Goal: Transaction & Acquisition: Obtain resource

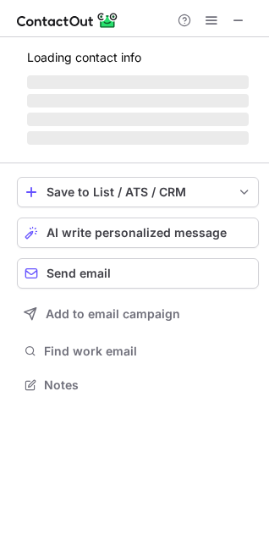
scroll to position [369, 269]
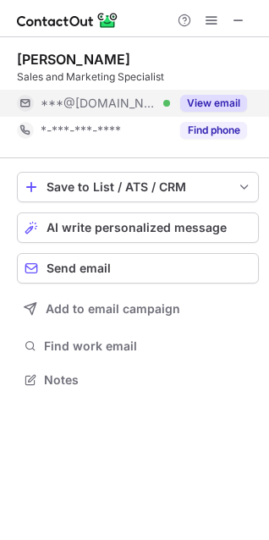
click at [235, 105] on button "View email" at bounding box center [213, 103] width 67 height 17
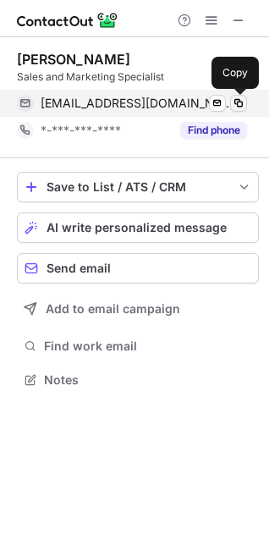
click at [237, 102] on span at bounding box center [239, 104] width 14 height 14
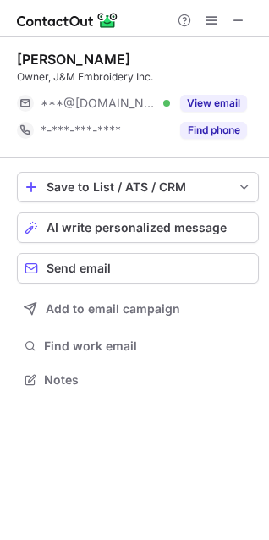
scroll to position [369, 269]
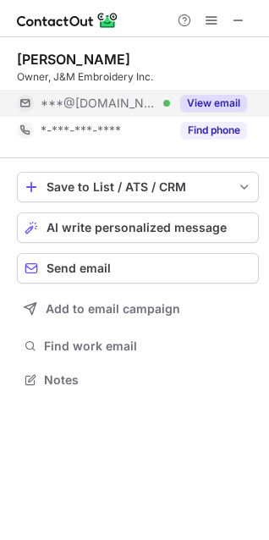
click at [211, 93] on div "View email" at bounding box center [208, 103] width 77 height 27
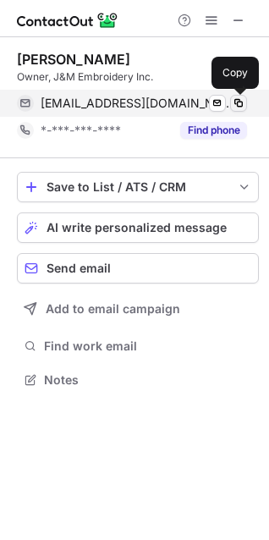
click at [241, 99] on span at bounding box center [239, 104] width 14 height 14
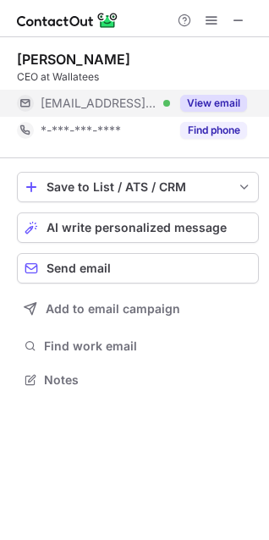
scroll to position [369, 269]
click at [193, 103] on button "View email" at bounding box center [213, 103] width 67 height 17
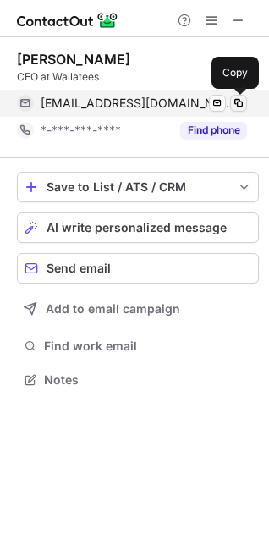
click at [242, 105] on span at bounding box center [239, 104] width 14 height 14
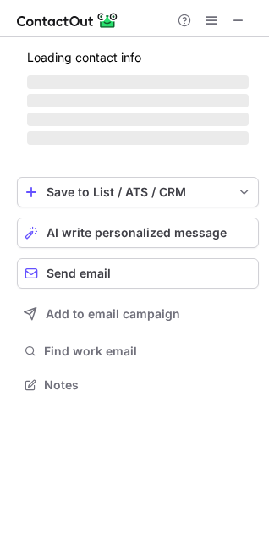
scroll to position [369, 269]
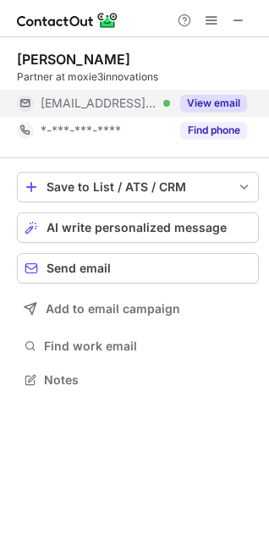
click at [231, 101] on button "View email" at bounding box center [213, 103] width 67 height 17
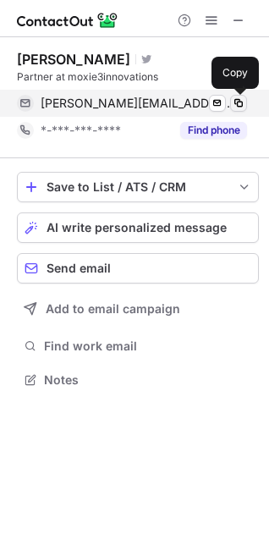
click at [237, 102] on span at bounding box center [239, 104] width 14 height 14
